Goal: Check status

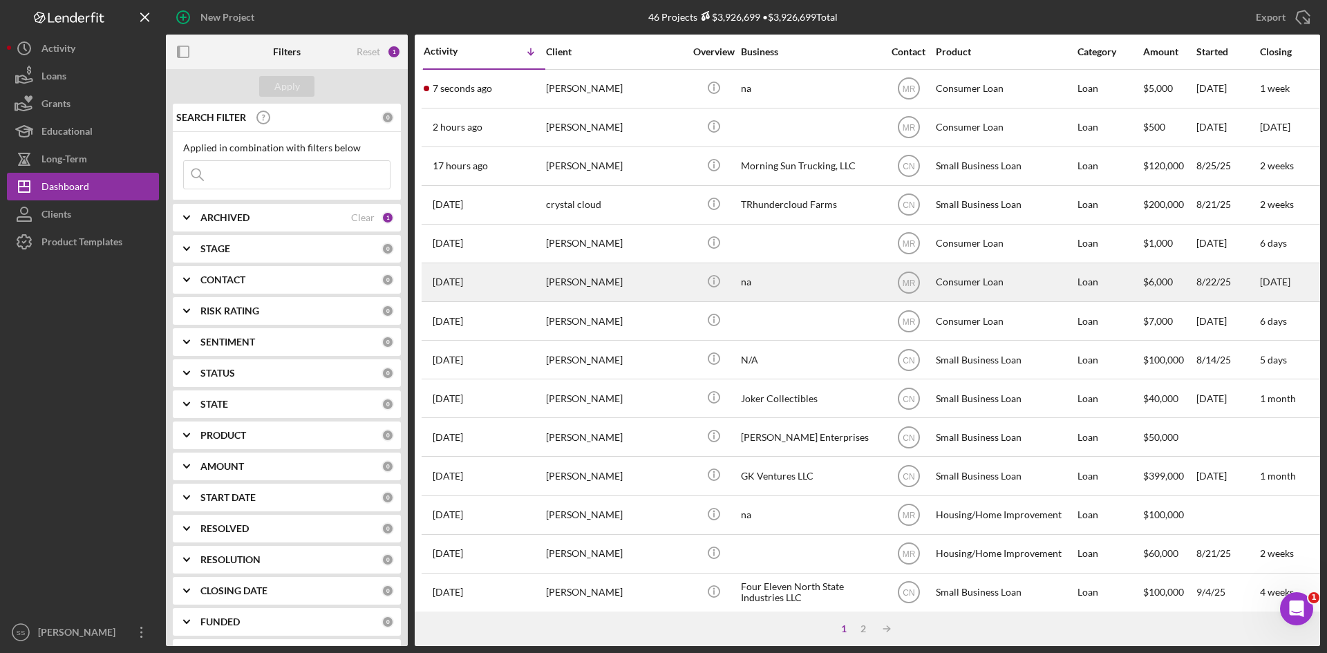
click at [582, 278] on div "[PERSON_NAME]" at bounding box center [615, 282] width 138 height 37
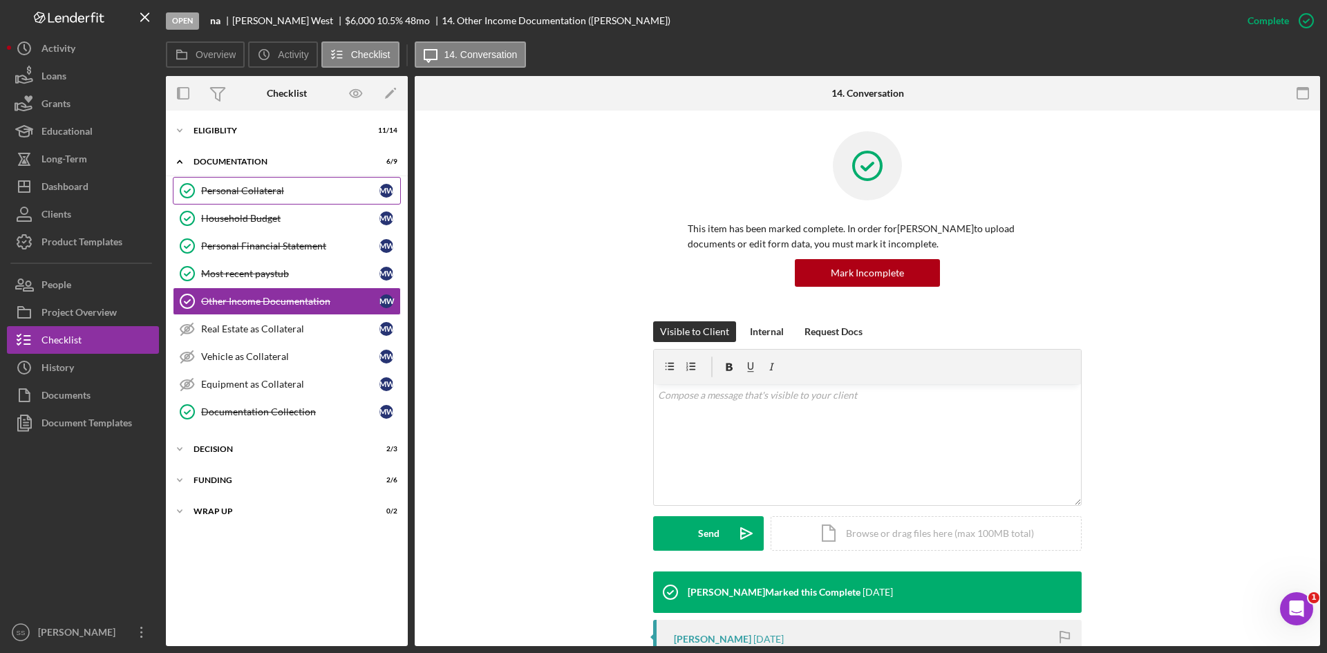
click at [210, 190] on div "Personal Collateral" at bounding box center [290, 190] width 178 height 11
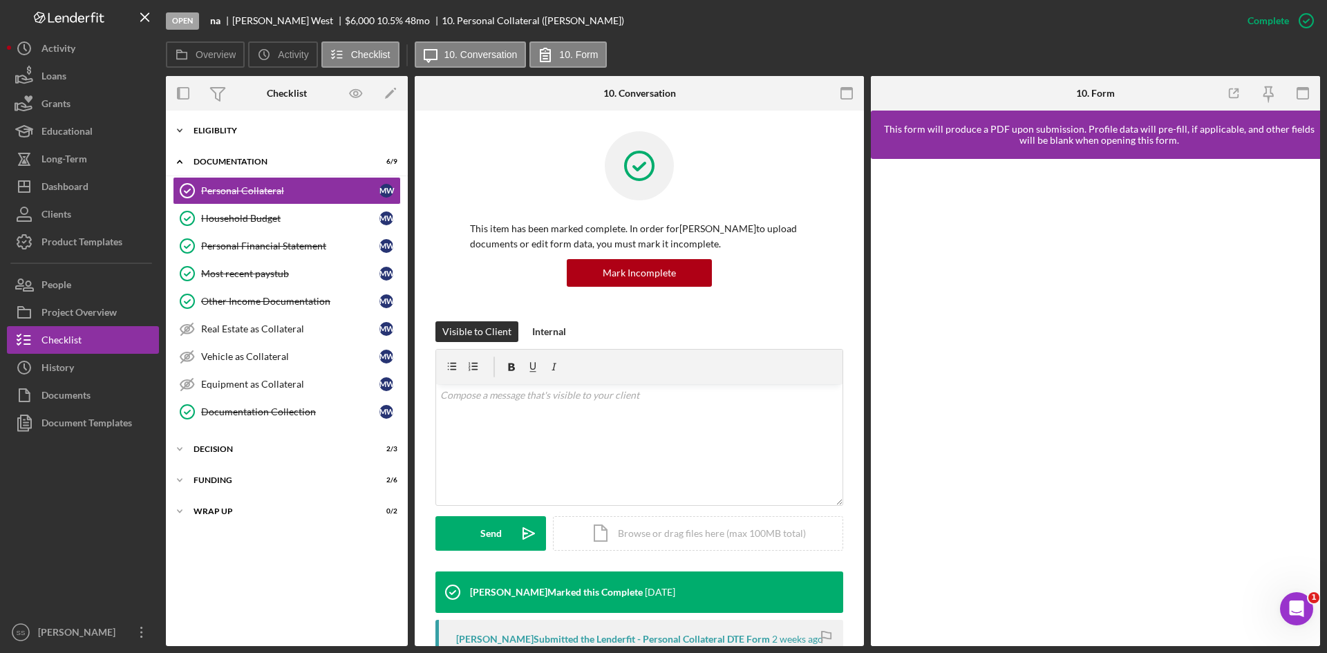
click at [186, 131] on icon "Icon/Expander" at bounding box center [180, 131] width 28 height 28
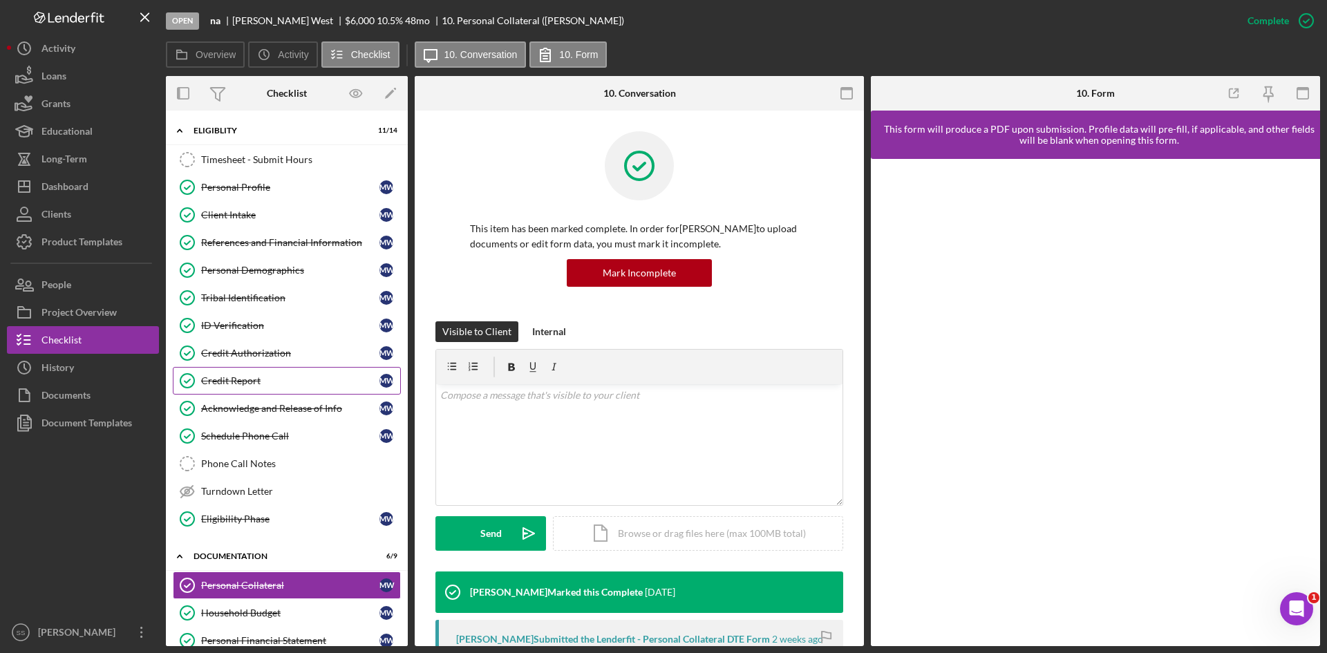
click at [230, 375] on div "Credit Report" at bounding box center [290, 380] width 178 height 11
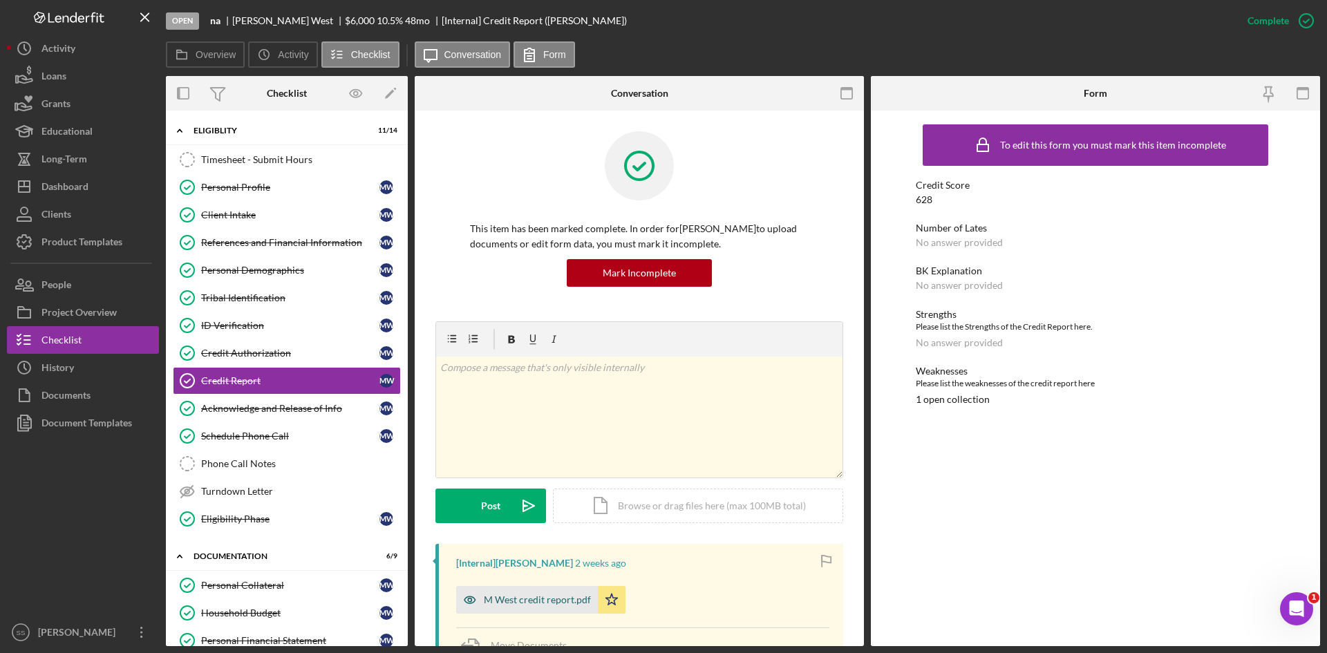
click at [528, 602] on div "M West credit report.pdf" at bounding box center [537, 600] width 107 height 11
